Goal: Use online tool/utility: Use online tool/utility

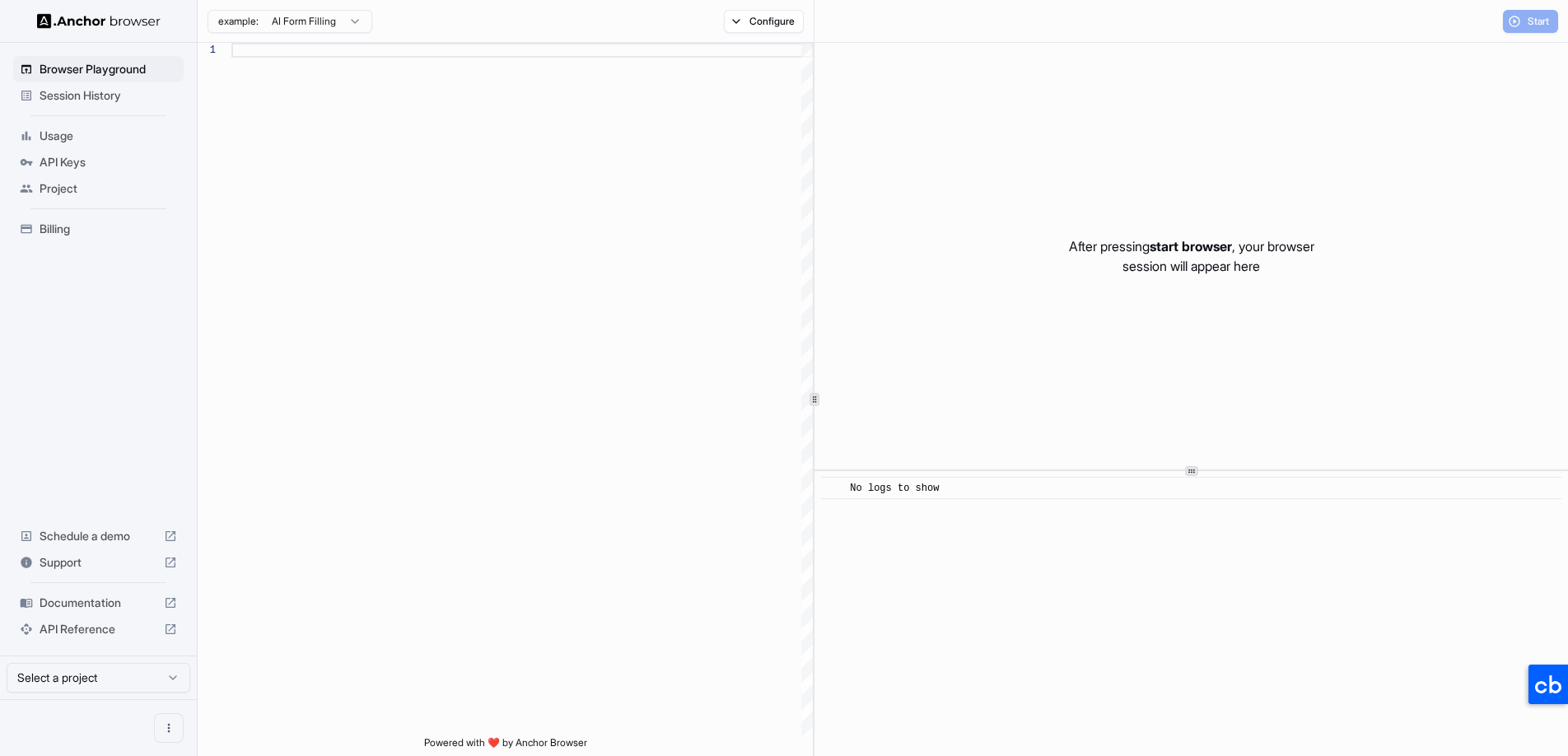
scroll to position [119, 0]
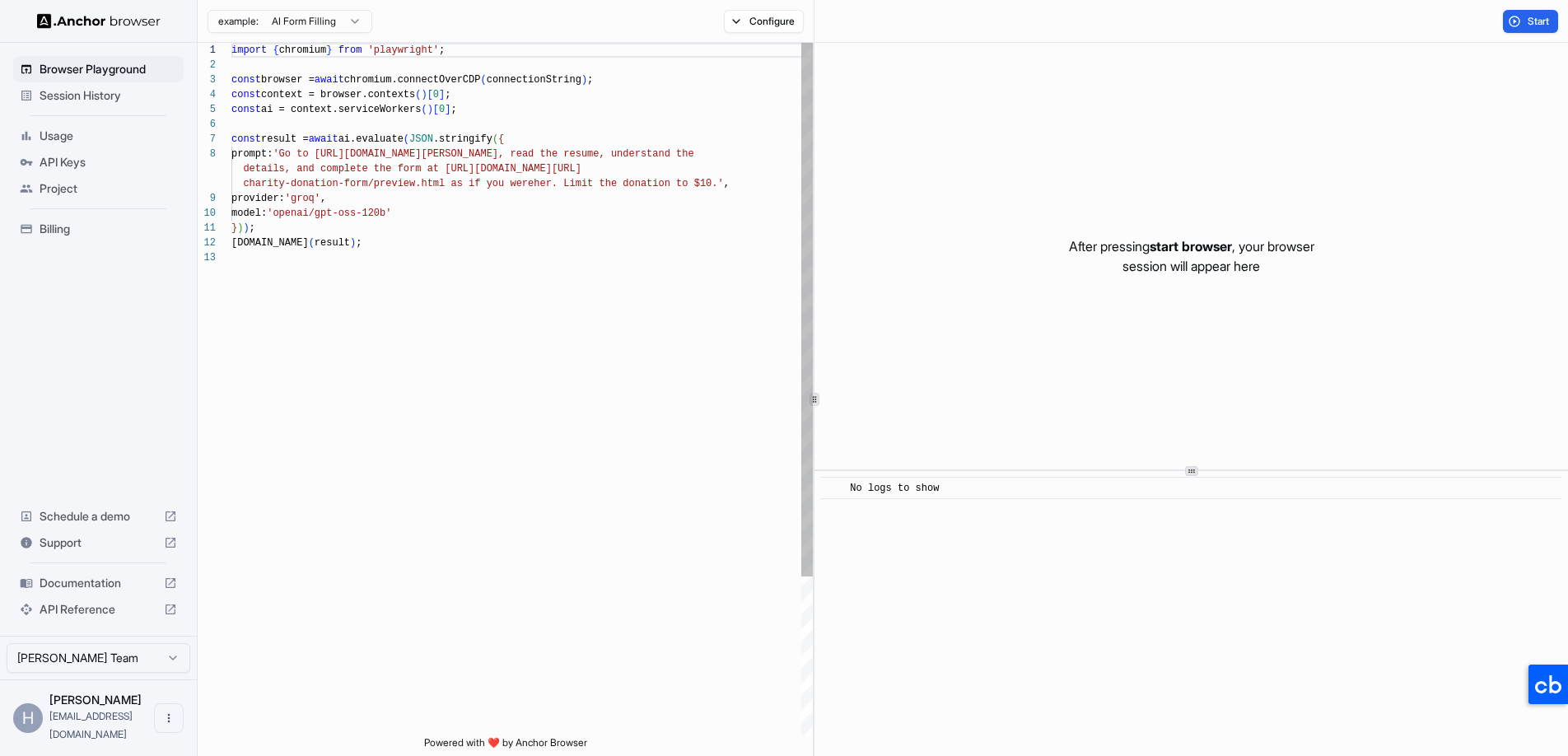
click at [603, 236] on div "import { chromium } from 'playwright' ; const browser = await chromium.connectO…" at bounding box center [522, 492] width 581 height 901
type textarea "**********"
